Goal: Transaction & Acquisition: Purchase product/service

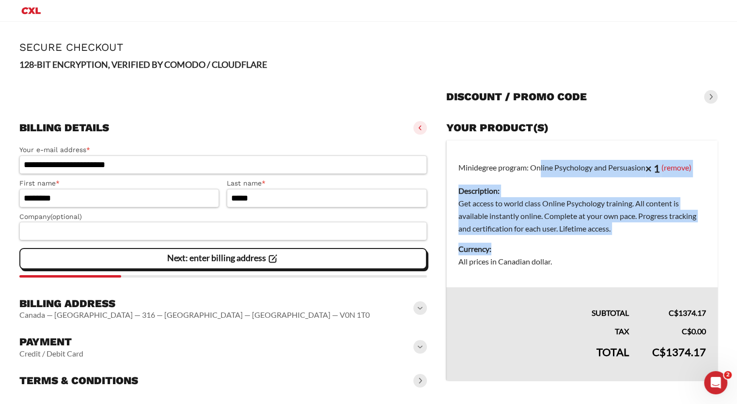
drag, startPoint x: 515, startPoint y: 171, endPoint x: 543, endPoint y: 244, distance: 77.8
click at [543, 244] on td "Minidegree program: Online Psychology and Persuasion × 1 (remove) Description: …" at bounding box center [583, 214] width 272 height 147
click at [543, 244] on dt "Currency:" at bounding box center [583, 249] width 248 height 13
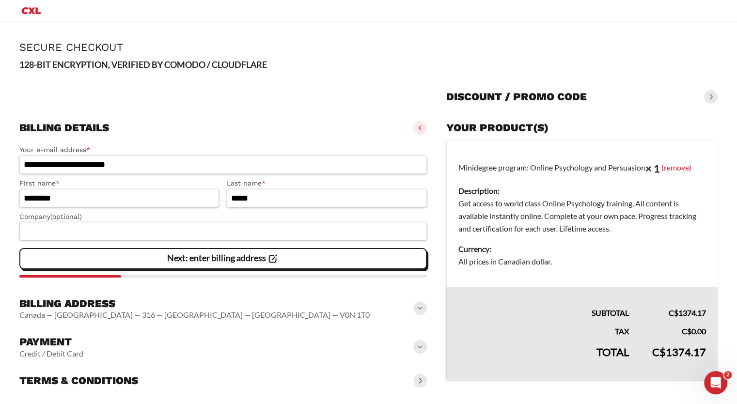
click at [0, 0] on slot "Next: enter billing address" at bounding box center [0, 0] width 0 height 0
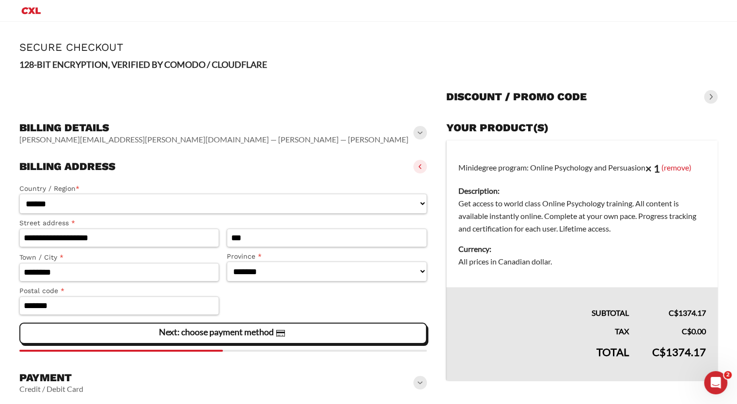
click at [132, 336] on div "Next: choose payment method" at bounding box center [223, 333] width 395 height 19
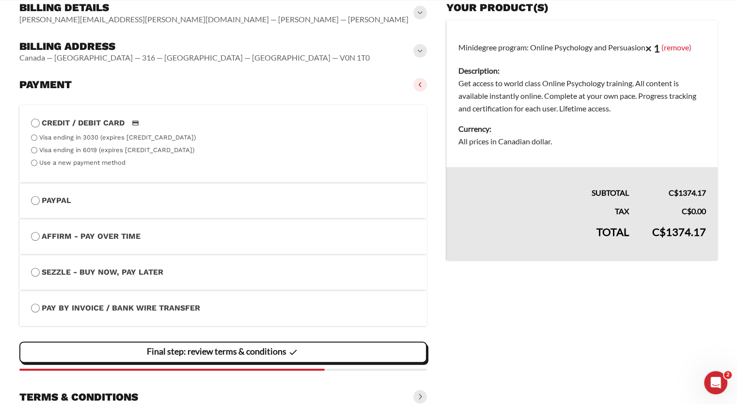
scroll to position [136, 0]
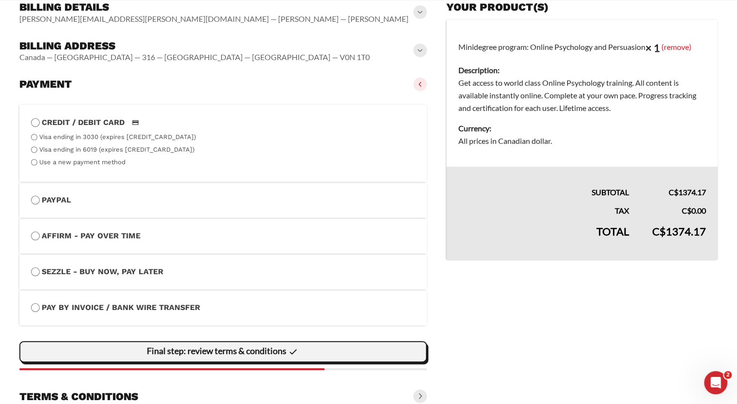
click at [0, 0] on slot "Final step: review terms & conditions" at bounding box center [0, 0] width 0 height 0
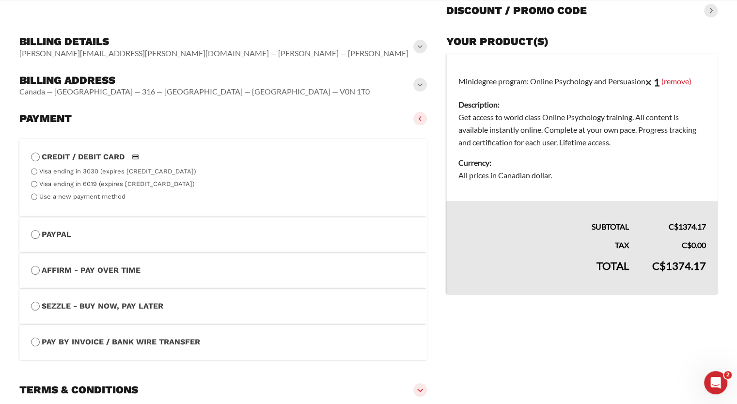
scroll to position [245, 0]
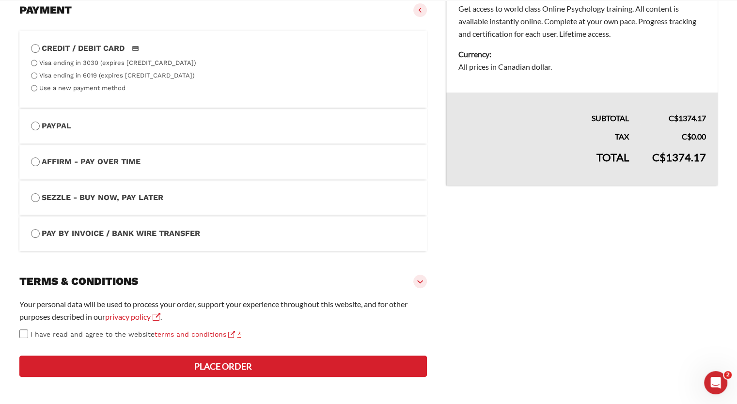
click at [261, 365] on button "Place order" at bounding box center [223, 366] width 408 height 21
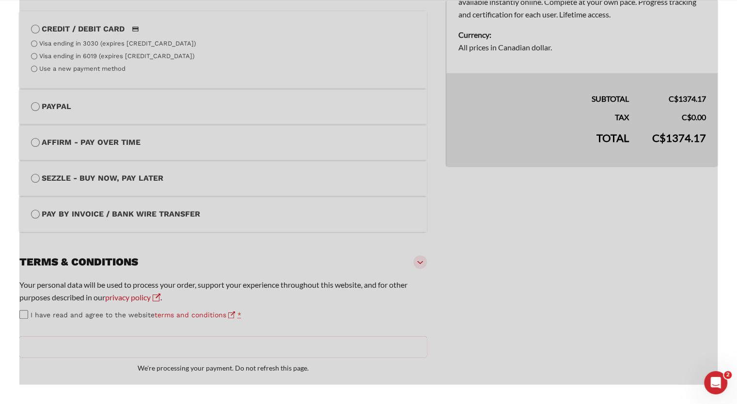
scroll to position [265, 0]
